Goal: Check status

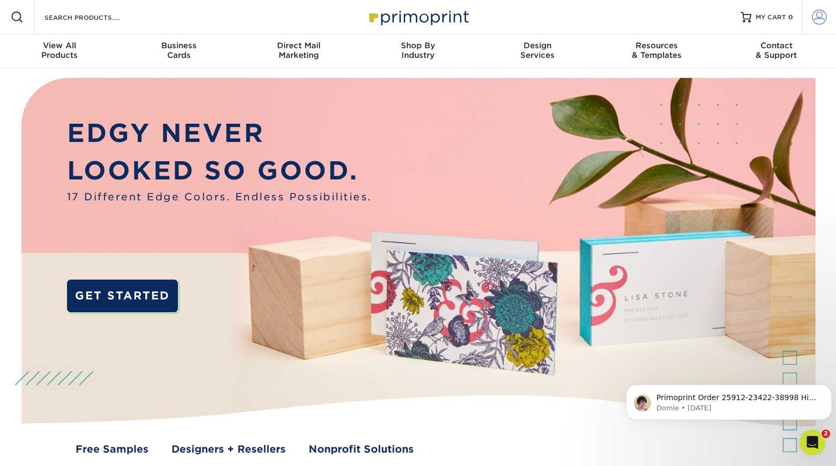
click at [813, 15] on span at bounding box center [819, 17] width 15 height 15
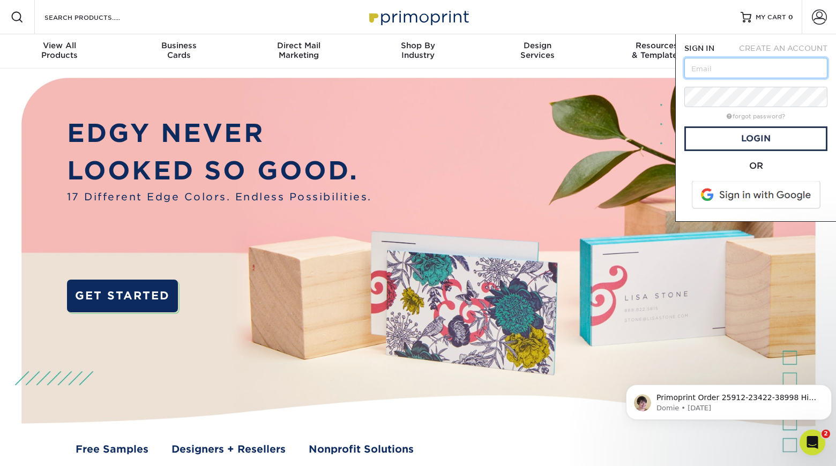
click at [761, 73] on input "text" at bounding box center [755, 68] width 143 height 20
type input "[EMAIL_ADDRESS][DOMAIN_NAME]"
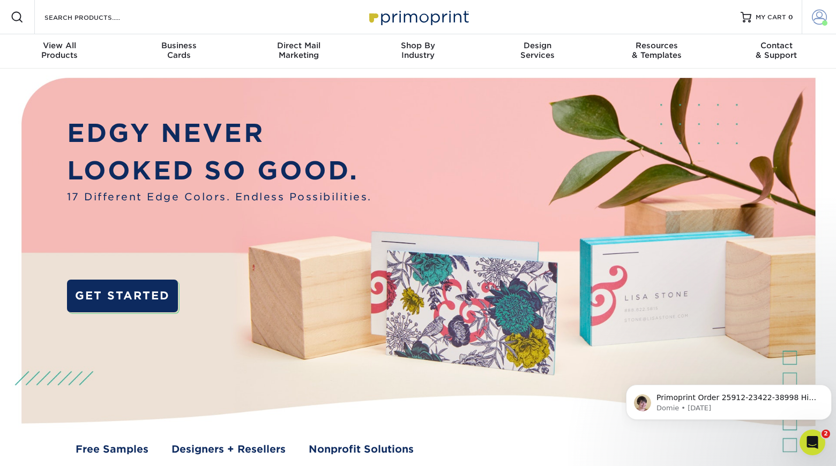
click at [812, 16] on span at bounding box center [819, 17] width 15 height 15
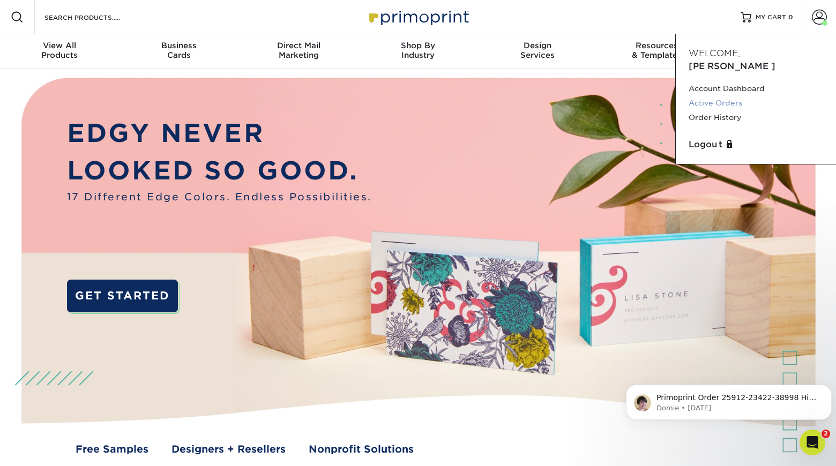
click at [721, 96] on link "Active Orders" at bounding box center [755, 103] width 134 height 14
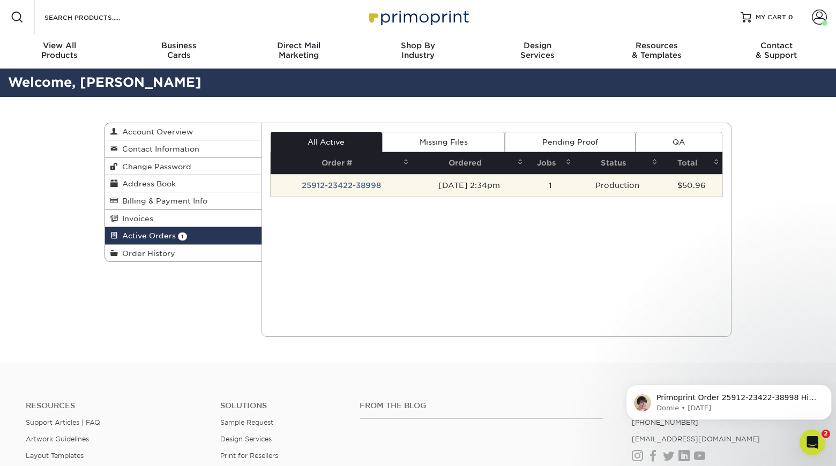
click at [338, 185] on td "25912-23422-38998" at bounding box center [342, 185] width 142 height 23
